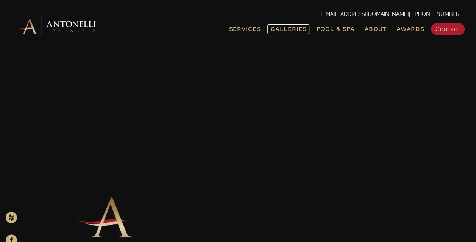
click at [295, 29] on span "Galleries" at bounding box center [288, 28] width 36 height 7
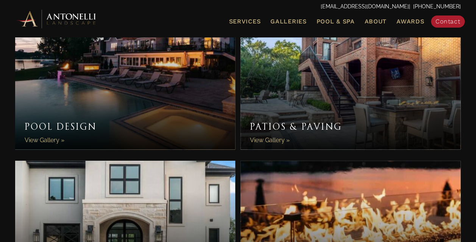
scroll to position [260, 0]
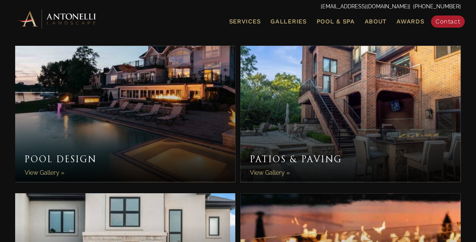
click at [124, 103] on link "Pool Design" at bounding box center [125, 114] width 220 height 136
